Goal: Information Seeking & Learning: Learn about a topic

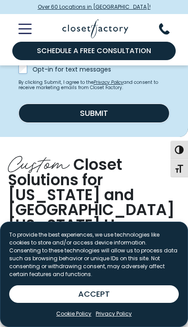
scroll to position [660, 0]
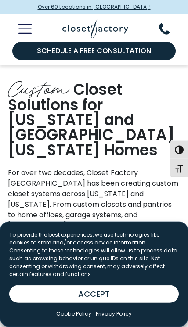
click at [142, 302] on button "ACCEPT" at bounding box center [93, 294] width 169 height 18
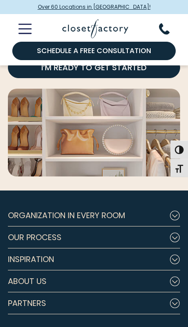
scroll to position [3767, 0]
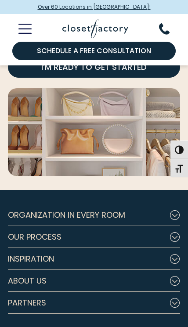
click at [167, 204] on button "Organization in Every Room" at bounding box center [94, 215] width 172 height 22
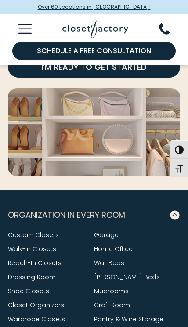
click at [114, 286] on link "Mudrooms" at bounding box center [111, 290] width 35 height 9
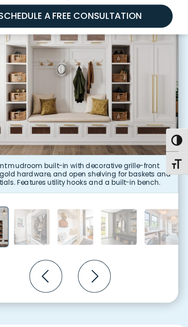
scroll to position [262, 0]
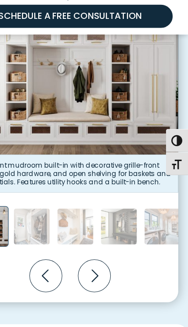
click at [100, 244] on icon "Next slide" at bounding box center [113, 257] width 26 height 26
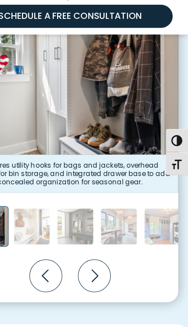
click at [100, 244] on icon "Next slide" at bounding box center [113, 257] width 26 height 26
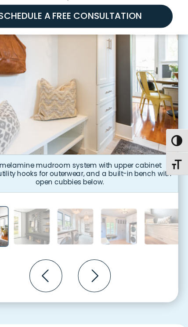
click at [100, 244] on icon "Next slide" at bounding box center [113, 257] width 26 height 26
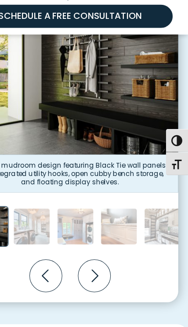
click at [100, 244] on icon "Next slide" at bounding box center [113, 257] width 26 height 26
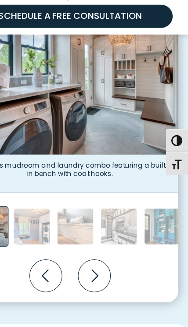
click at [100, 244] on icon "Next slide" at bounding box center [113, 257] width 26 height 26
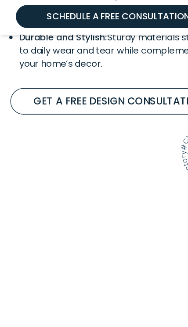
scroll to position [665, 0]
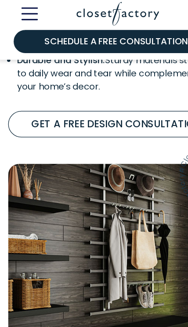
click at [114, 106] on link "Get A Free Design Consultation" at bounding box center [94, 116] width 172 height 21
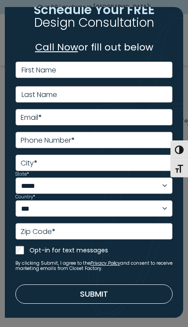
scroll to position [18, 0]
